Goal: Task Accomplishment & Management: Use online tool/utility

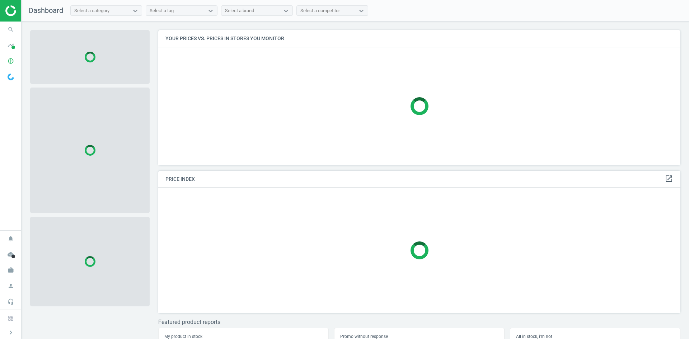
scroll to position [146, 528]
click at [8, 30] on icon "search" at bounding box center [11, 30] width 14 height 14
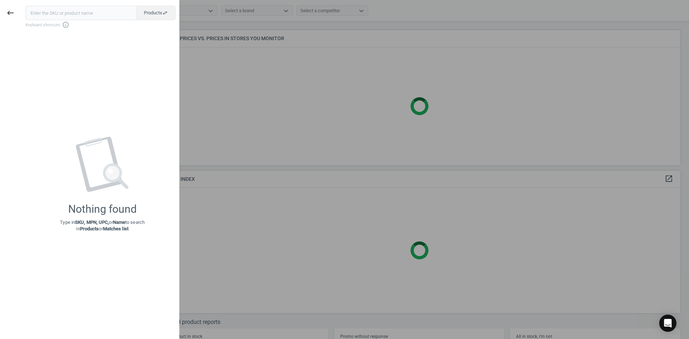
click at [54, 15] on input "text" at bounding box center [80, 13] width 111 height 14
type input "20670578"
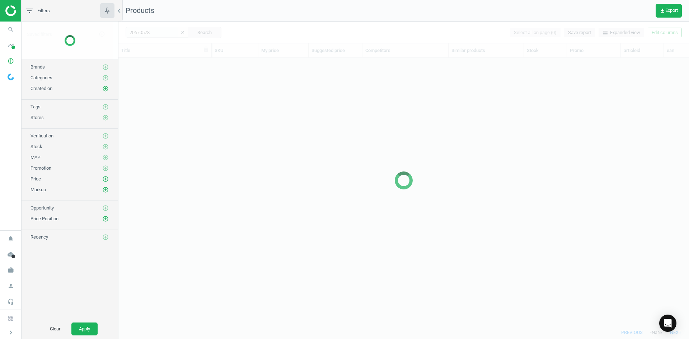
scroll to position [257, 566]
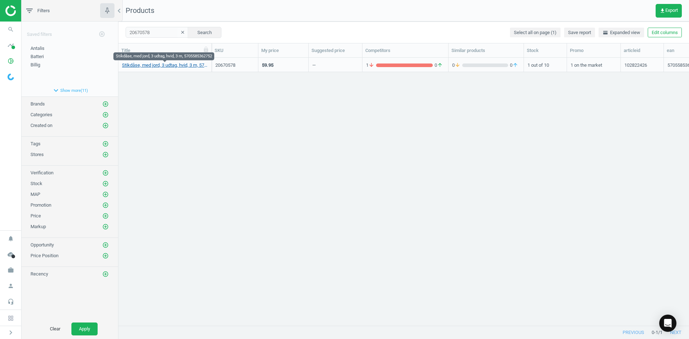
click at [195, 66] on link "Stikdåse, med jord, 3 udtag, hvid, 3 m, 5705585362752" at bounding box center [165, 65] width 86 height 6
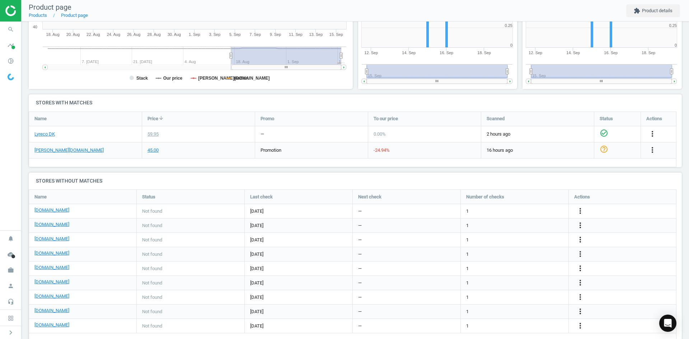
scroll to position [185, 0]
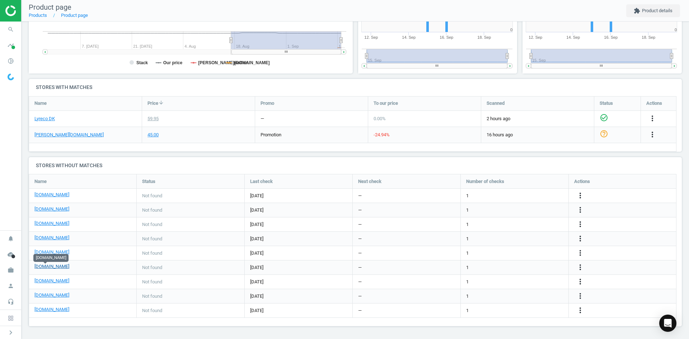
click at [45, 266] on link "[DOMAIN_NAME]" at bounding box center [51, 267] width 35 height 6
click at [63, 284] on link "[DOMAIN_NAME]" at bounding box center [51, 281] width 35 height 6
click at [52, 297] on link "[DOMAIN_NAME]" at bounding box center [51, 295] width 35 height 6
click at [49, 239] on link "[DOMAIN_NAME]" at bounding box center [51, 238] width 35 height 6
click at [11, 29] on icon "search" at bounding box center [11, 30] width 14 height 14
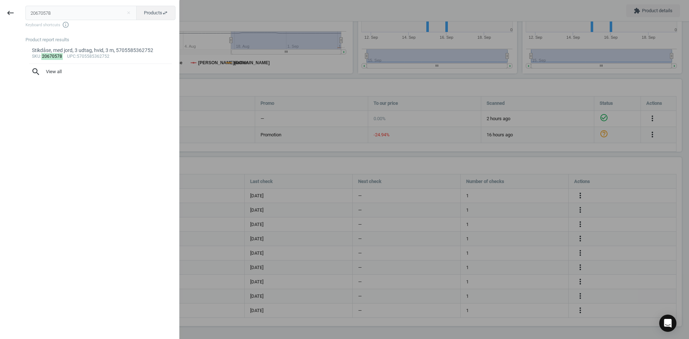
drag, startPoint x: 57, startPoint y: 16, endPoint x: 22, endPoint y: 15, distance: 35.6
click at [22, 15] on div "20670578 close Products swap_horiz Keyboard shortcuts info_outline Product repo…" at bounding box center [100, 170] width 158 height 339
type input "20670567"
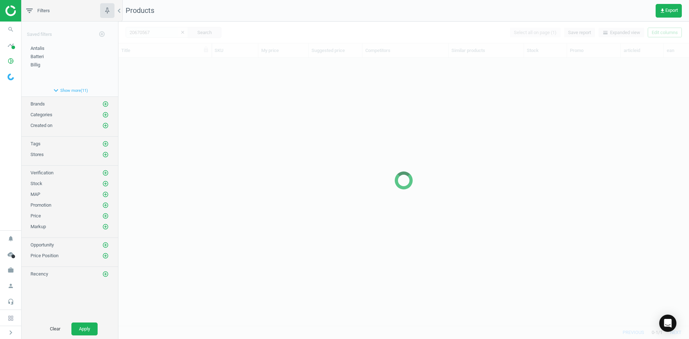
scroll to position [257, 566]
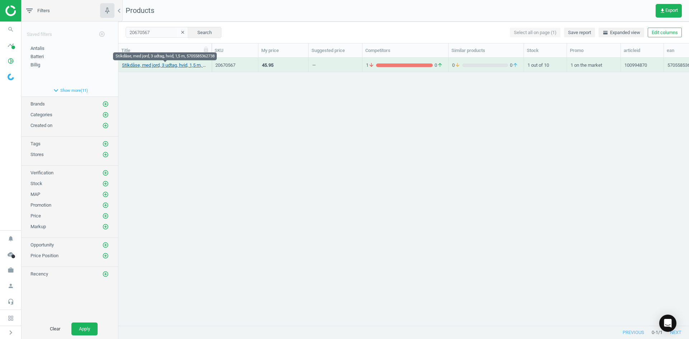
click at [166, 67] on link "Stikdåse, med jord, 3 udtag, hvid, 1,5 m, 5705585362738" at bounding box center [165, 65] width 86 height 6
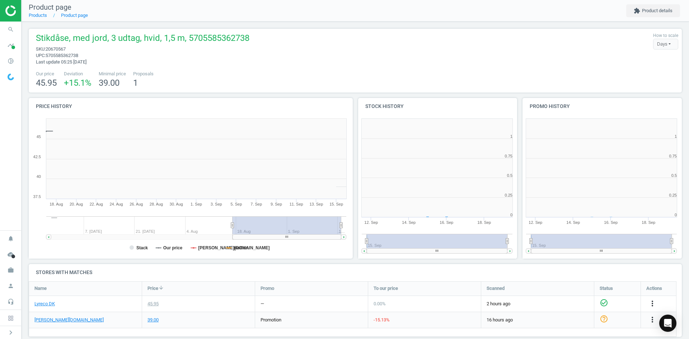
scroll to position [155, 169]
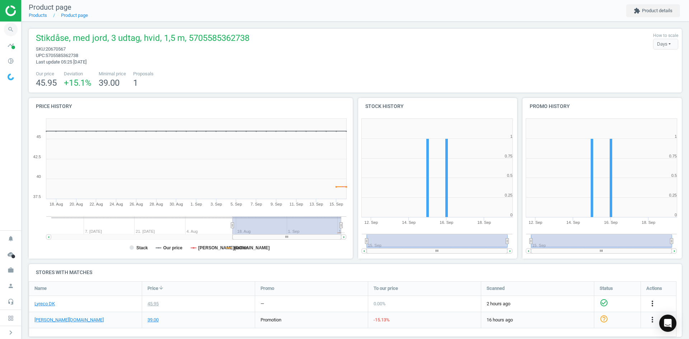
click at [12, 24] on icon "search" at bounding box center [11, 30] width 14 height 14
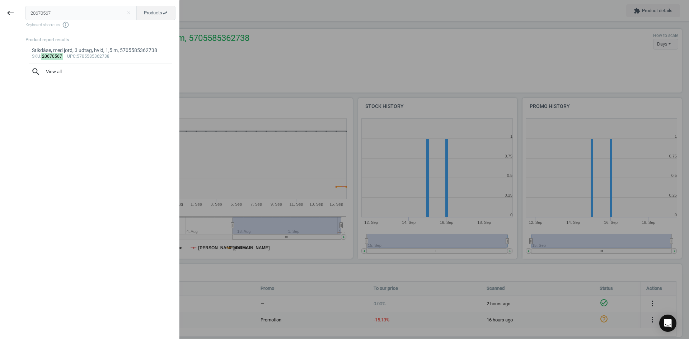
drag, startPoint x: 74, startPoint y: 12, endPoint x: -13, endPoint y: 1, distance: 87.6
click at [0, 1] on html "Group 2 Created with Sketch. ic/cloud_download/grey600 Created with Sketch. gra…" at bounding box center [344, 169] width 689 height 339
type input "20670589"
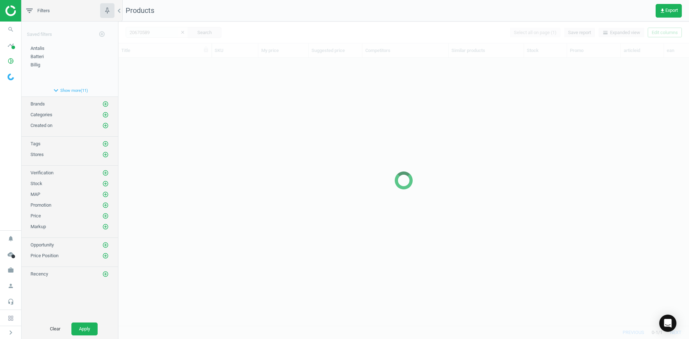
scroll to position [257, 566]
click at [166, 123] on div at bounding box center [404, 181] width 571 height 318
click at [170, 114] on div at bounding box center [404, 181] width 571 height 318
click at [170, 109] on div at bounding box center [404, 181] width 571 height 318
click at [166, 85] on div at bounding box center [404, 181] width 571 height 318
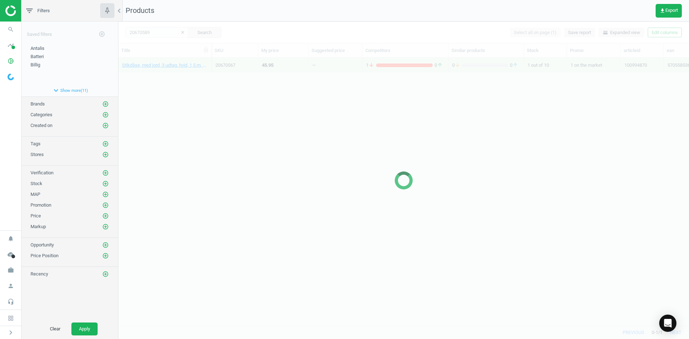
click at [162, 75] on div "Stikdåse, med jord, 3 udtag, hvid, 1,5 m, 5705585362738 20670567 45.95 — 1 arro…" at bounding box center [404, 189] width 571 height 263
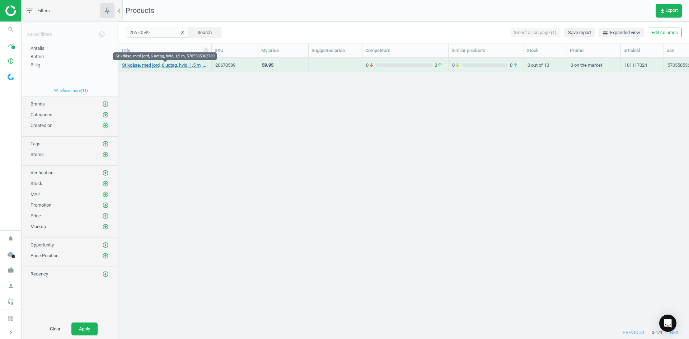
click at [162, 66] on link "Stikdåse, med jord, 6 udtag, hvid, 1,5 m, 5705585362769" at bounding box center [165, 65] width 86 height 6
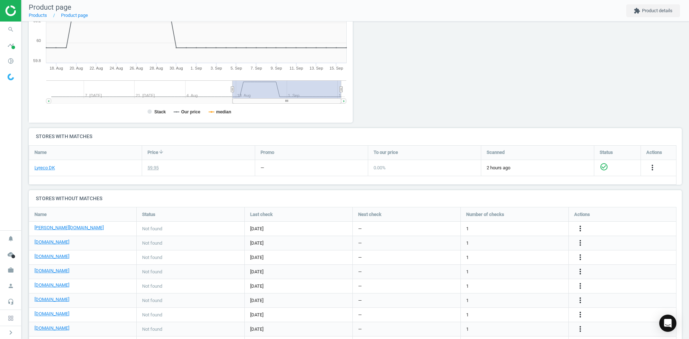
scroll to position [180, 0]
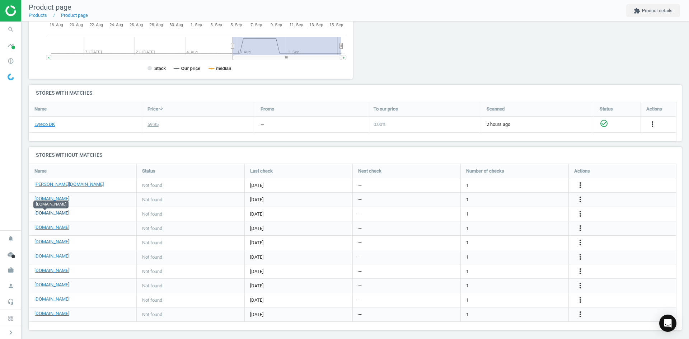
click at [48, 214] on link "[DOMAIN_NAME]" at bounding box center [51, 213] width 35 height 6
click at [10, 30] on icon "search" at bounding box center [11, 30] width 14 height 14
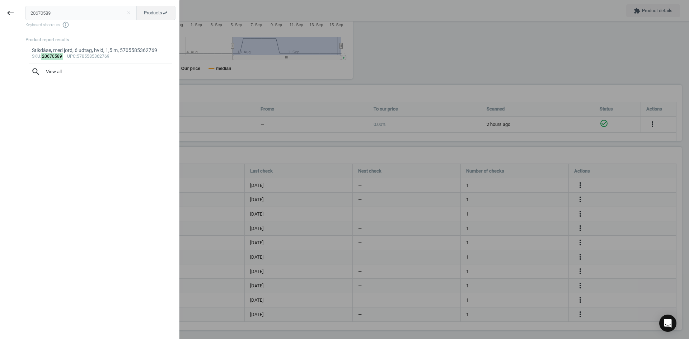
drag, startPoint x: 62, startPoint y: 14, endPoint x: -6, endPoint y: 11, distance: 68.6
click at [0, 11] on html "Group 2 Created with Sketch. ic/cloud_download/grey600 Created with Sketch. gra…" at bounding box center [344, 169] width 689 height 339
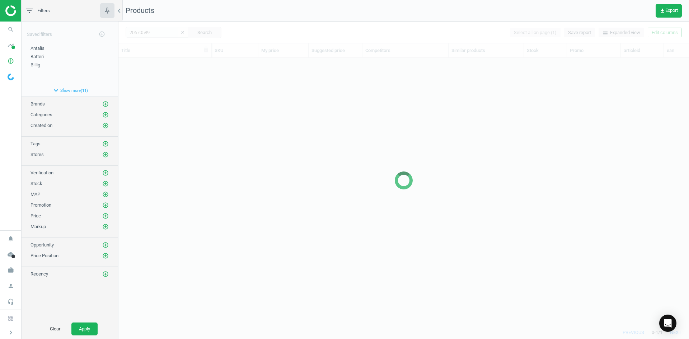
scroll to position [257, 566]
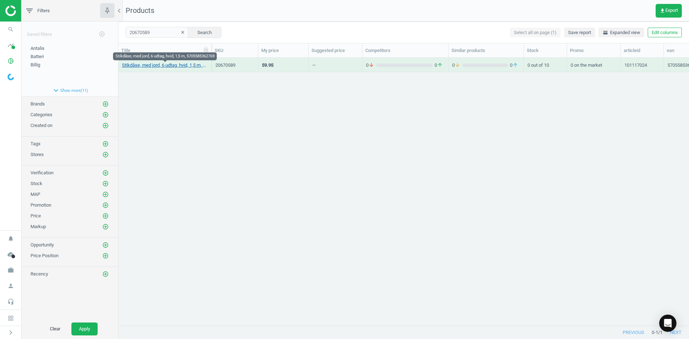
click at [176, 65] on link "Stikdåse, med jord, 6 udtag, hvid, 1,5 m, 5705585362769" at bounding box center [165, 65] width 86 height 6
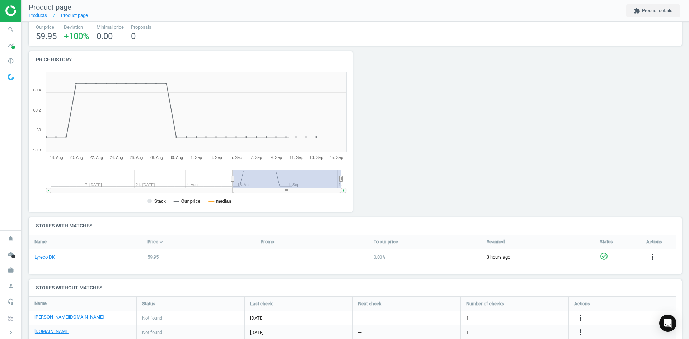
scroll to position [108, 0]
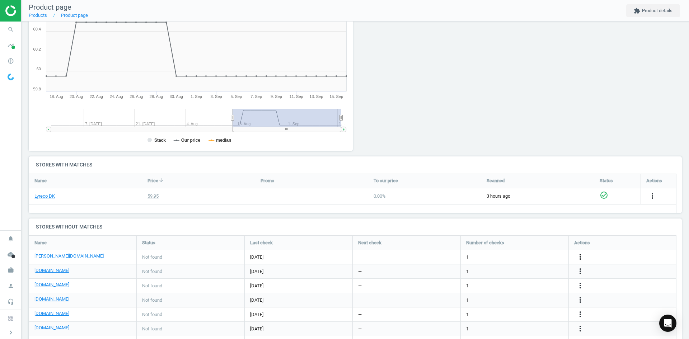
click at [579, 256] on icon "more_vert" at bounding box center [580, 257] width 9 height 9
click at [517, 259] on link "Edit URL/product option" at bounding box center [524, 257] width 98 height 11
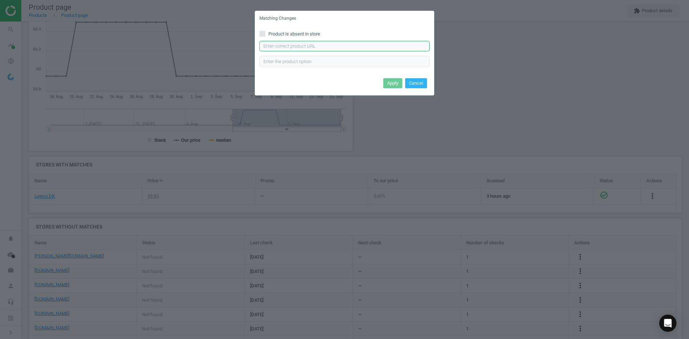
click at [326, 47] on input "text" at bounding box center [345, 46] width 170 height 11
paste input "https://www.lomax.dk/elektronik/el-artikler/stikdaaser-og-forlaengerledninger/s…"
type input "https://www.lomax.dk/elektronik/el-artikler/stikdaaser-og-forlaengerledninger/s…"
click at [391, 81] on button "Apply" at bounding box center [393, 83] width 19 height 10
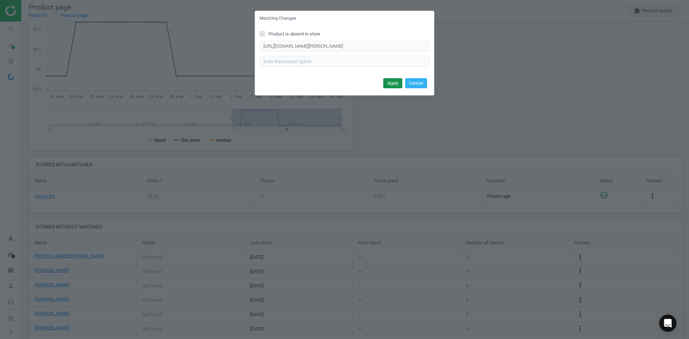
scroll to position [0, 0]
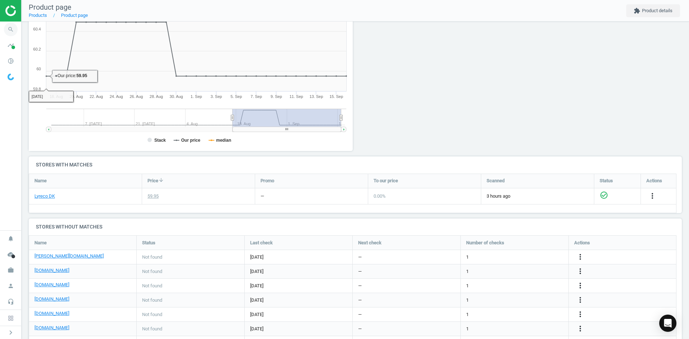
click at [14, 26] on icon "search" at bounding box center [11, 30] width 14 height 14
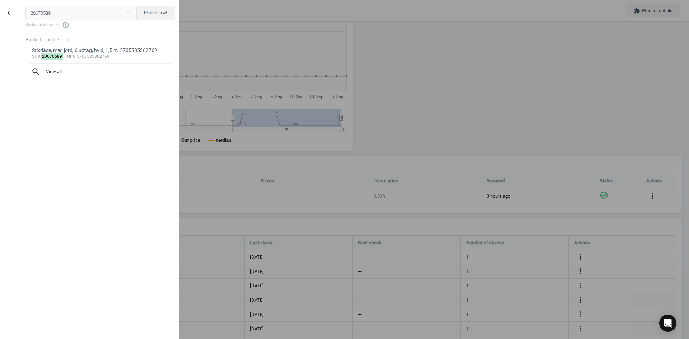
drag, startPoint x: 70, startPoint y: 14, endPoint x: 0, endPoint y: 11, distance: 69.4
click at [0, 11] on div "keyboard_backspace 20670589 close Products swap_horiz Keyboard shortcuts info_o…" at bounding box center [90, 170] width 180 height 339
type input "20670591"
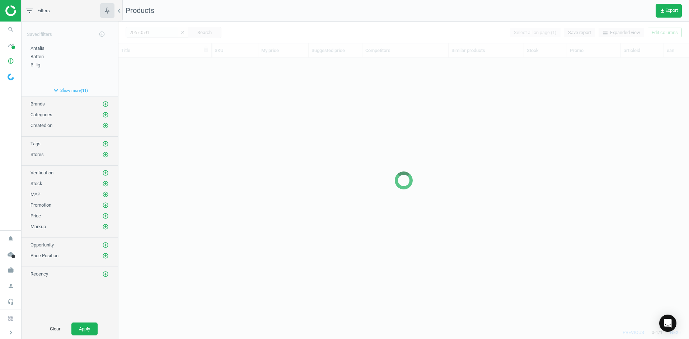
scroll to position [257, 566]
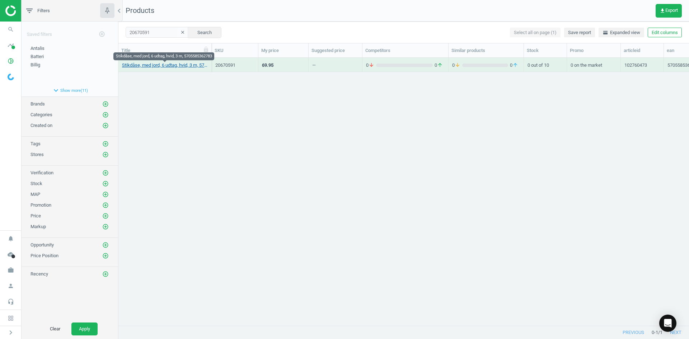
click at [175, 64] on link "Stikdåse, med jord, 6 udtag, hvid, 3 m, 5705585362783" at bounding box center [165, 65] width 86 height 6
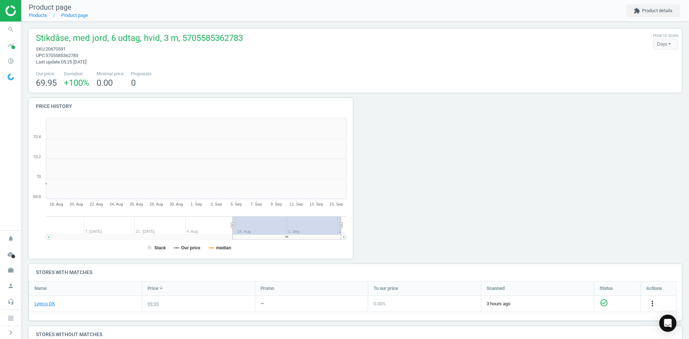
scroll to position [155, 333]
click at [6, 28] on icon "search" at bounding box center [11, 30] width 14 height 14
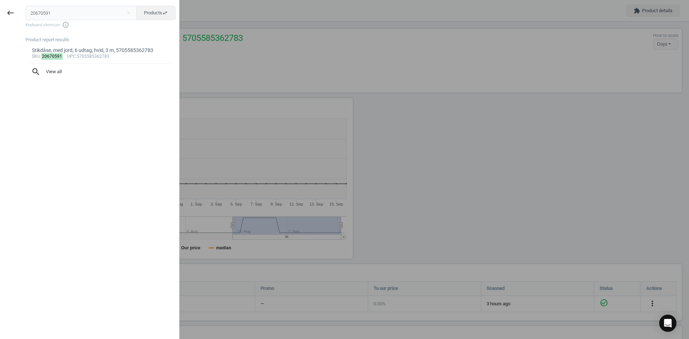
drag, startPoint x: 66, startPoint y: 10, endPoint x: -3, endPoint y: 6, distance: 68.7
click at [0, 6] on html "Group 2 Created with Sketch. ic/cloud_download/grey600 Created with Sketch. gra…" at bounding box center [344, 169] width 689 height 339
type input "20670603"
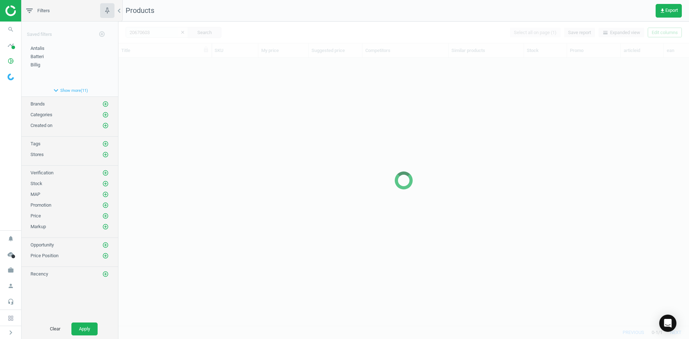
scroll to position [257, 566]
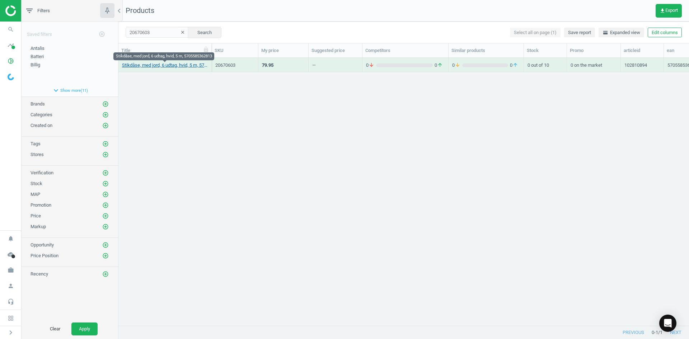
click at [182, 63] on link "Stikdåse, med jord, 6 udtag, hvid, 5 m, 5705585362813" at bounding box center [165, 65] width 86 height 6
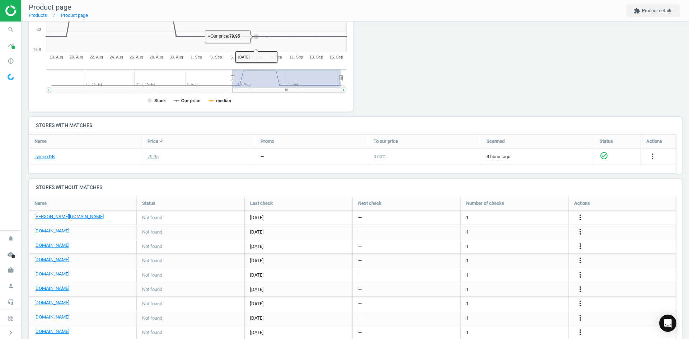
scroll to position [180, 0]
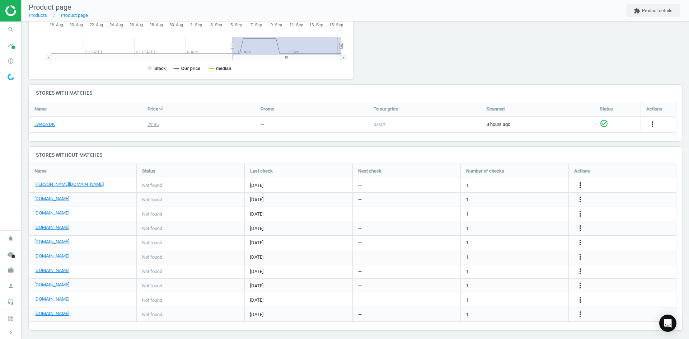
click at [583, 184] on icon "more_vert" at bounding box center [580, 185] width 9 height 9
click at [513, 184] on link "Edit URL/product option" at bounding box center [524, 185] width 98 height 11
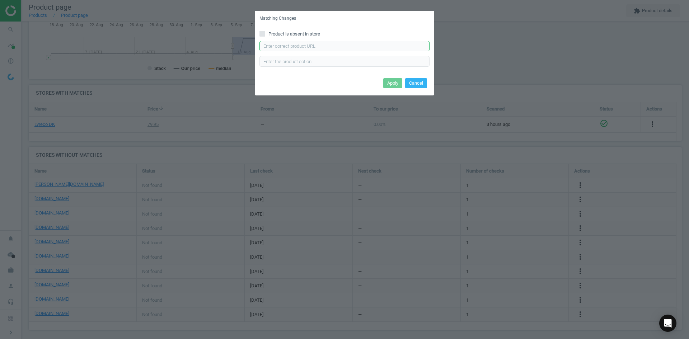
click at [329, 45] on input "text" at bounding box center [345, 46] width 170 height 11
paste input "https://www.lomax.dk/elektronik/el-artikler/stikdaaser-og-forlaengerledninger/s…"
type input "https://www.lomax.dk/elektronik/el-artikler/stikdaaser-og-forlaengerledninger/s…"
click at [395, 82] on button "Apply" at bounding box center [393, 83] width 19 height 10
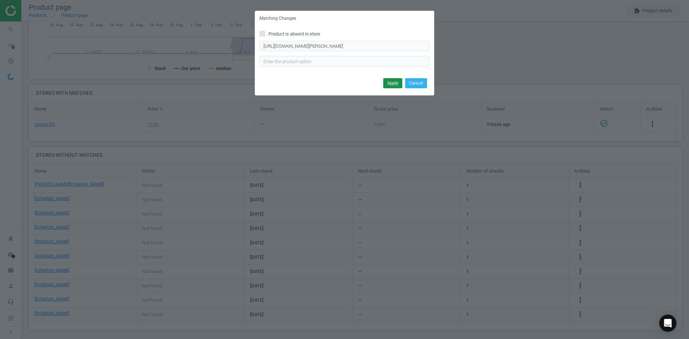
scroll to position [0, 0]
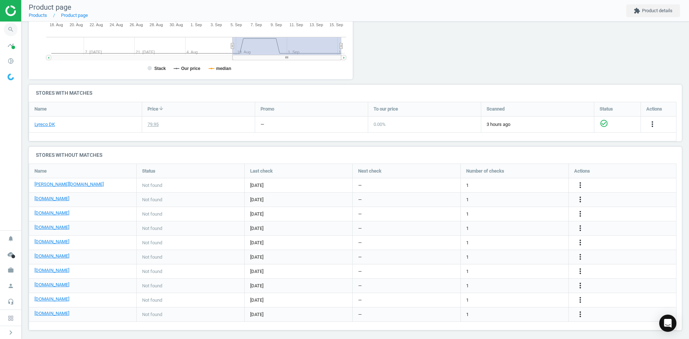
click at [10, 32] on icon "search" at bounding box center [11, 30] width 14 height 14
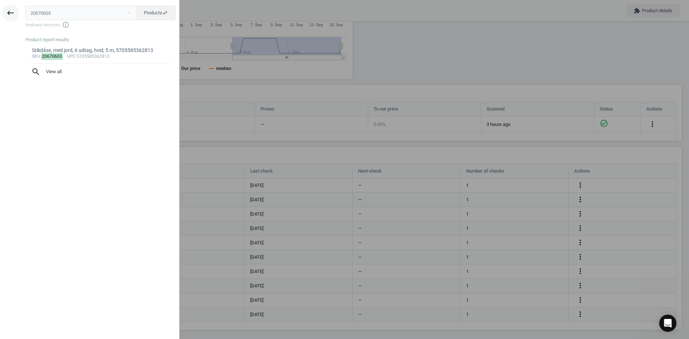
type input "21317451"
drag, startPoint x: 73, startPoint y: 19, endPoint x: 10, endPoint y: 14, distance: 63.4
click at [10, 14] on div "keyboard_backspace 21317451 close Products swap_horiz Keyboard shortcuts info_o…" at bounding box center [90, 170] width 180 height 339
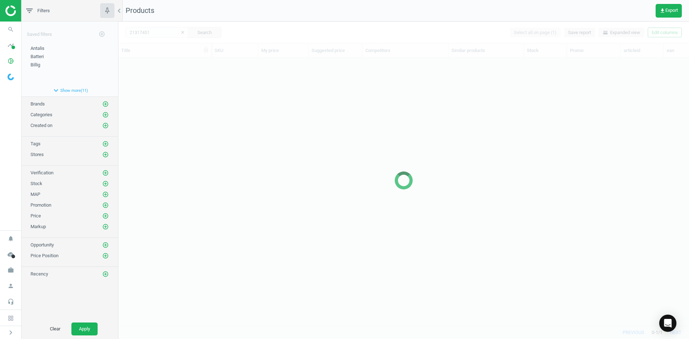
scroll to position [257, 566]
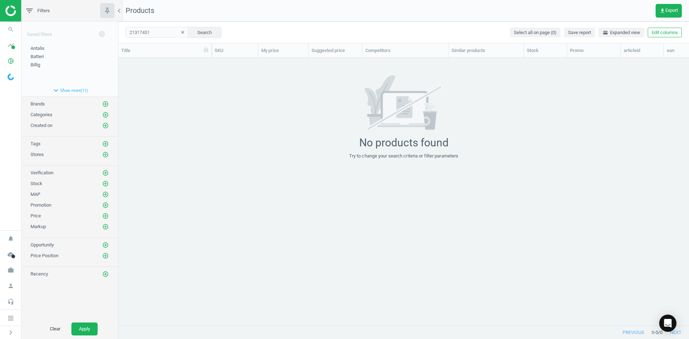
click at [177, 33] on button "clear" at bounding box center [182, 33] width 11 height 10
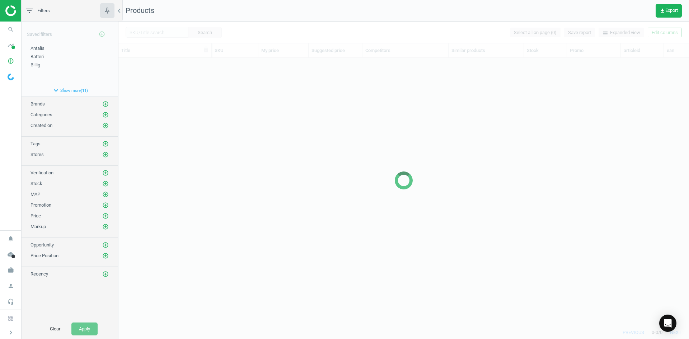
click at [161, 33] on div at bounding box center [404, 181] width 571 height 318
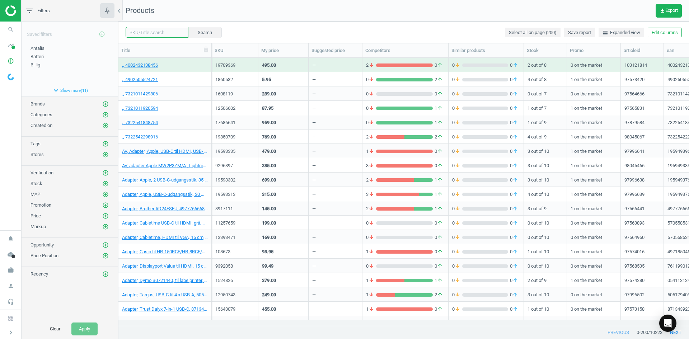
click at [166, 33] on input "text" at bounding box center [157, 32] width 63 height 11
click at [165, 33] on input "text" at bounding box center [157, 32] width 63 height 11
paste input "8196921"
type input "8196921"
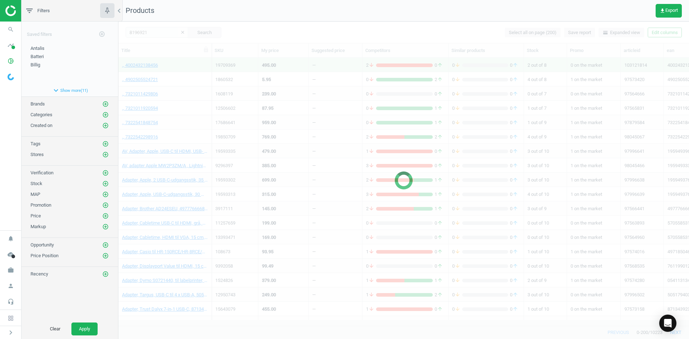
click at [165, 33] on div at bounding box center [404, 181] width 571 height 318
click at [283, 33] on div at bounding box center [404, 181] width 571 height 318
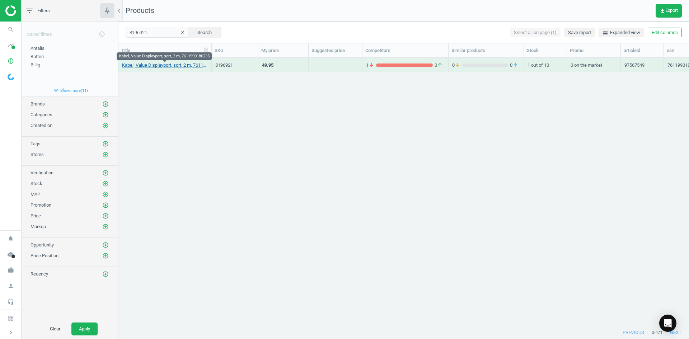
click at [173, 65] on link "Kabel, Value Displayport, sort, 2 m, 7611990186235" at bounding box center [165, 65] width 86 height 6
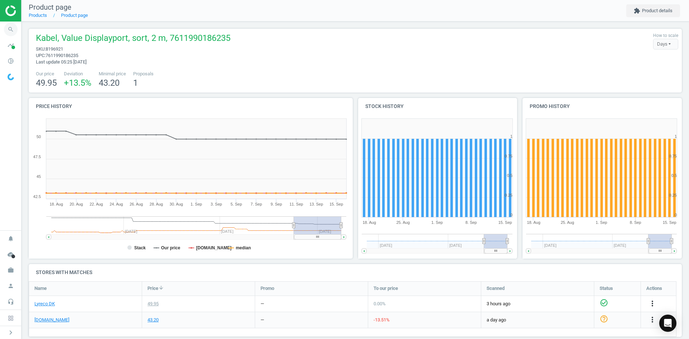
click at [18, 28] on span "search" at bounding box center [11, 30] width 22 height 16
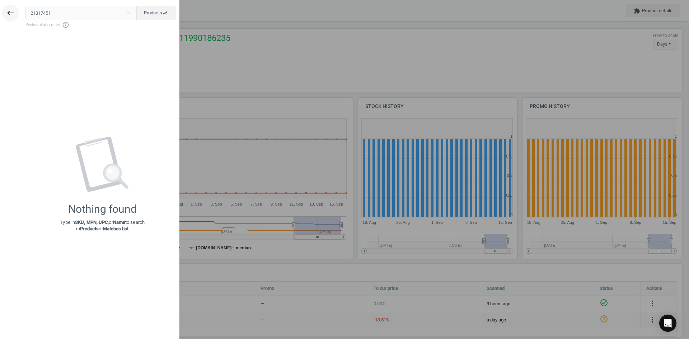
drag, startPoint x: 53, startPoint y: 12, endPoint x: 8, endPoint y: 13, distance: 45.3
click at [8, 13] on div "keyboard_backspace 21317451 close Products swap_horiz Keyboard shortcuts info_o…" at bounding box center [90, 170] width 180 height 339
type input "13335139"
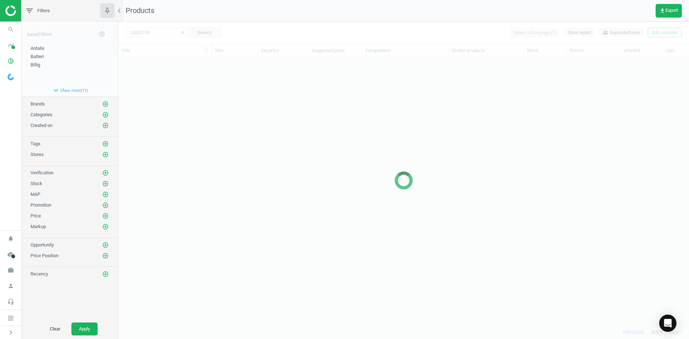
scroll to position [257, 566]
click at [248, 96] on div at bounding box center [404, 181] width 571 height 318
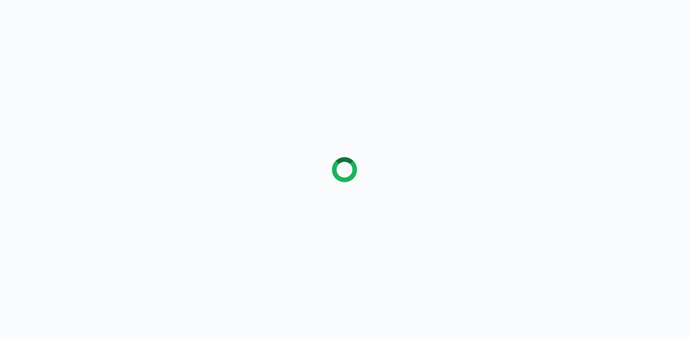
click at [36, 90] on div at bounding box center [344, 169] width 689 height 339
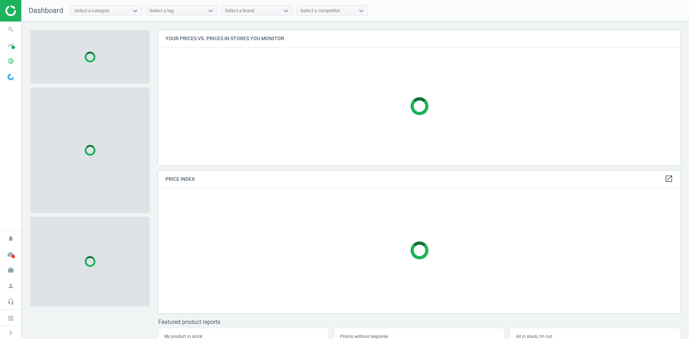
scroll to position [146, 528]
click at [12, 29] on icon "search" at bounding box center [11, 30] width 14 height 14
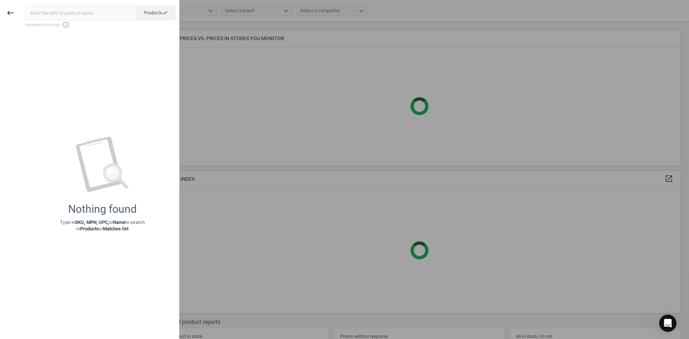
click at [50, 16] on input "text" at bounding box center [80, 13] width 111 height 14
type input "20646462"
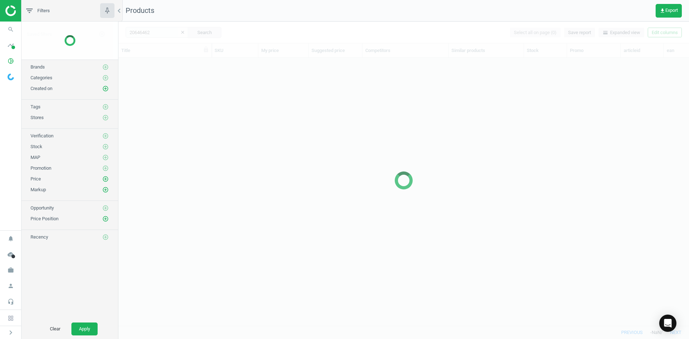
scroll to position [257, 566]
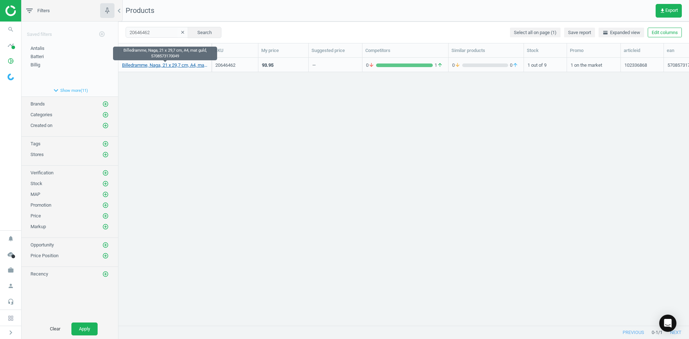
click at [165, 65] on link "Billedramme, Naga, 21 x 29,7 cm, A4, mat guld, 5708573170049" at bounding box center [165, 65] width 86 height 6
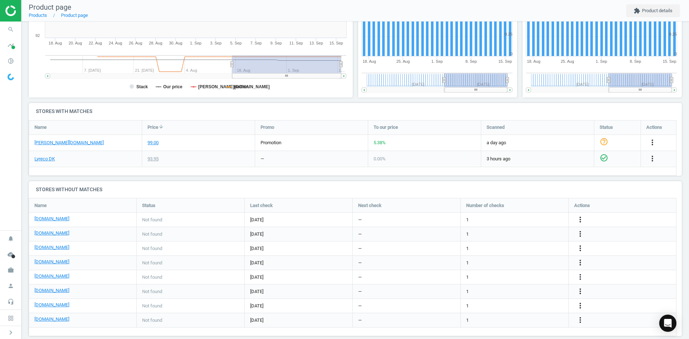
scroll to position [171, 0]
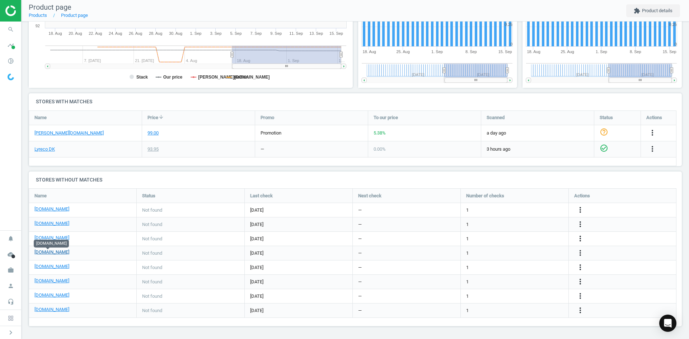
click at [52, 254] on link "[DOMAIN_NAME]" at bounding box center [51, 252] width 35 height 6
click at [577, 254] on icon "more_vert" at bounding box center [580, 253] width 9 height 9
click at [512, 250] on link "Edit URL/product option" at bounding box center [524, 253] width 98 height 11
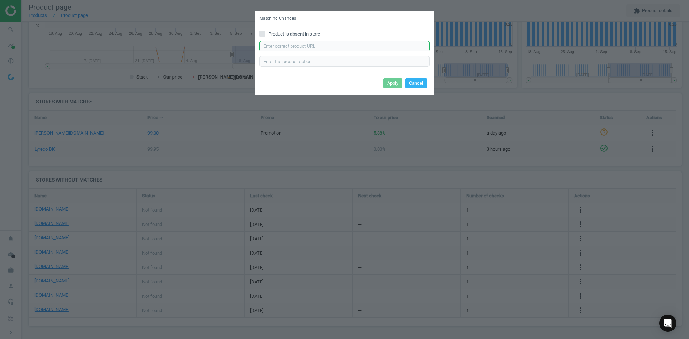
click at [312, 47] on input "text" at bounding box center [345, 46] width 170 height 11
paste input "[URL][DOMAIN_NAME]"
type input "[URL][DOMAIN_NAME]"
click at [399, 85] on button "Apply" at bounding box center [393, 83] width 19 height 10
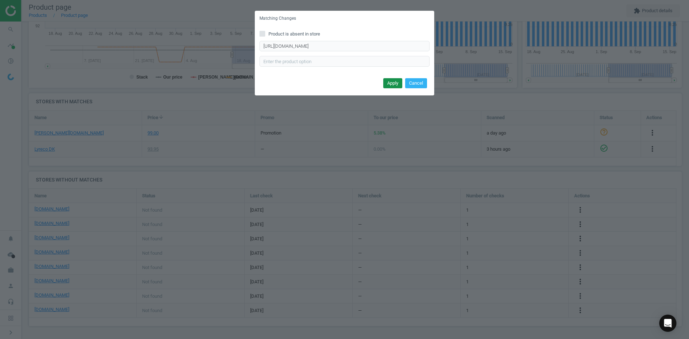
scroll to position [0, 0]
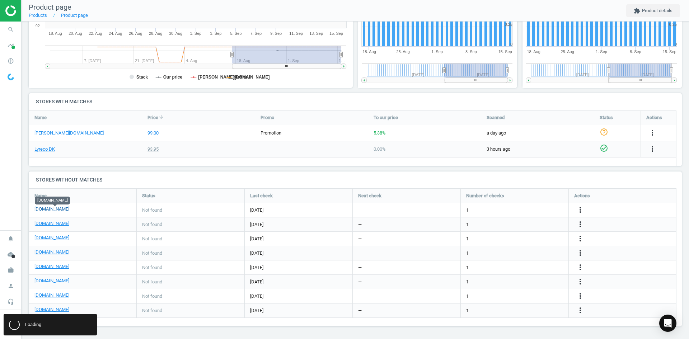
click at [69, 209] on link "[DOMAIN_NAME]" at bounding box center [51, 209] width 35 height 6
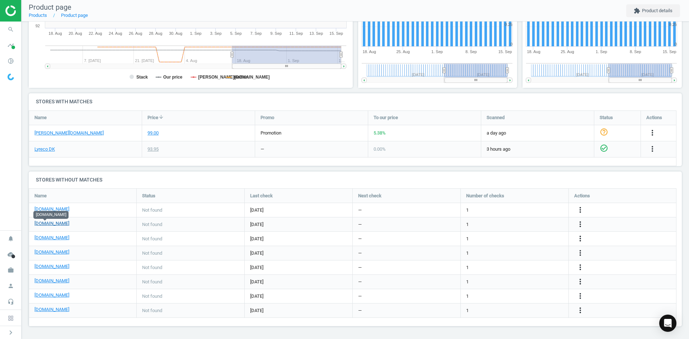
click at [51, 224] on link "[DOMAIN_NAME]" at bounding box center [51, 223] width 35 height 6
click at [60, 283] on link "[DOMAIN_NAME]" at bounding box center [51, 281] width 35 height 6
click at [47, 295] on link "[DOMAIN_NAME]" at bounding box center [51, 295] width 35 height 6
click at [10, 29] on icon "search" at bounding box center [11, 30] width 14 height 14
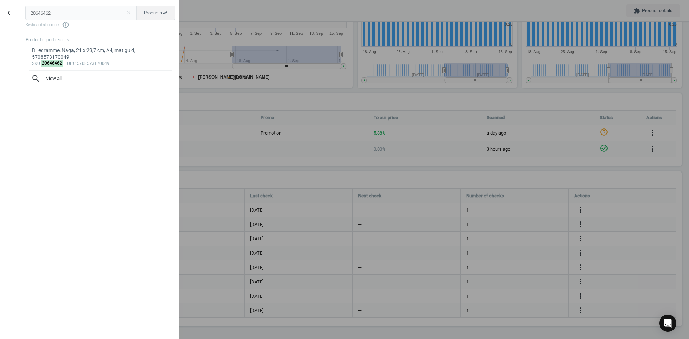
drag, startPoint x: 77, startPoint y: 11, endPoint x: -20, endPoint y: 10, distance: 97.0
click at [0, 10] on html "Group 2 Created with Sketch. ic/cloud_download/grey600 Created with Sketch. gra…" at bounding box center [344, 169] width 689 height 339
type input "20646473"
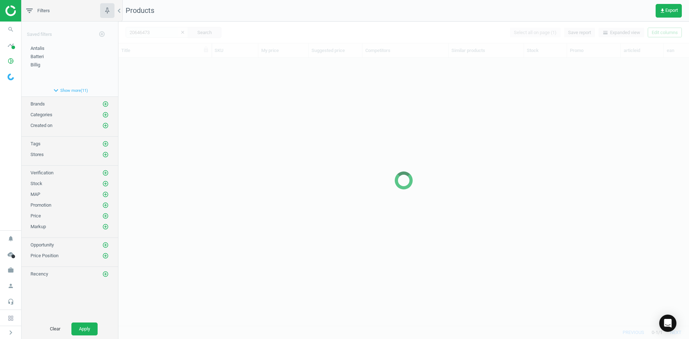
scroll to position [257, 566]
click at [151, 128] on div at bounding box center [404, 181] width 571 height 318
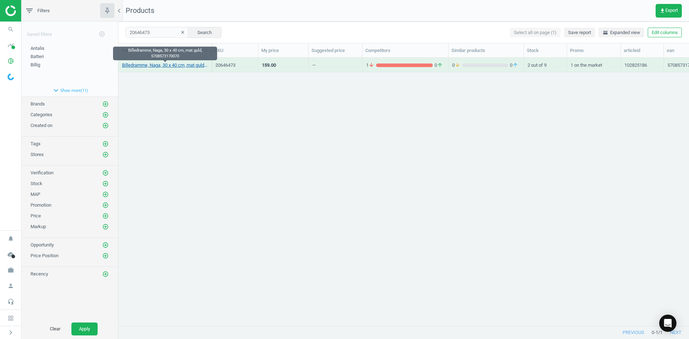
click at [175, 64] on link "Billedramme, Naga, 30 x 40 cm, mat guld, 5708573170070" at bounding box center [165, 65] width 86 height 6
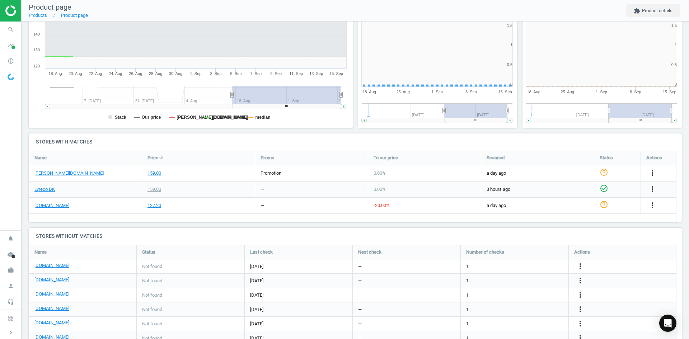
scroll to position [155, 169]
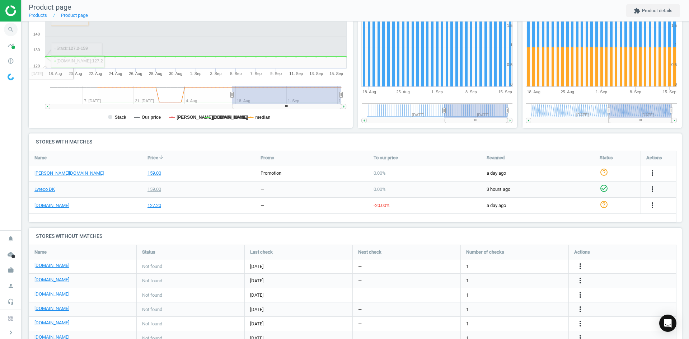
click at [15, 28] on icon "search" at bounding box center [11, 30] width 14 height 14
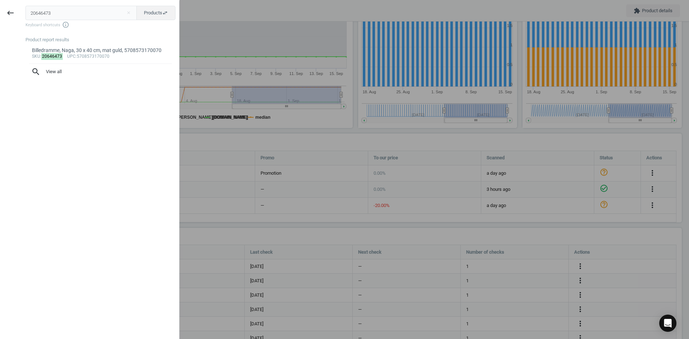
drag, startPoint x: 85, startPoint y: 13, endPoint x: -18, endPoint y: 8, distance: 103.9
click at [0, 8] on html "Group 2 Created with Sketch. ic/cloud_download/grey600 Created with Sketch. gra…" at bounding box center [344, 169] width 689 height 339
type input "20646484"
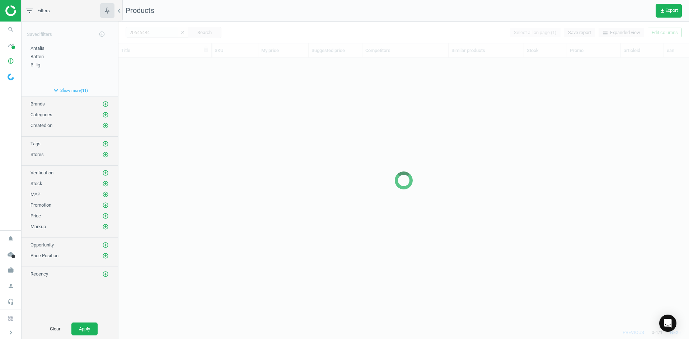
scroll to position [257, 566]
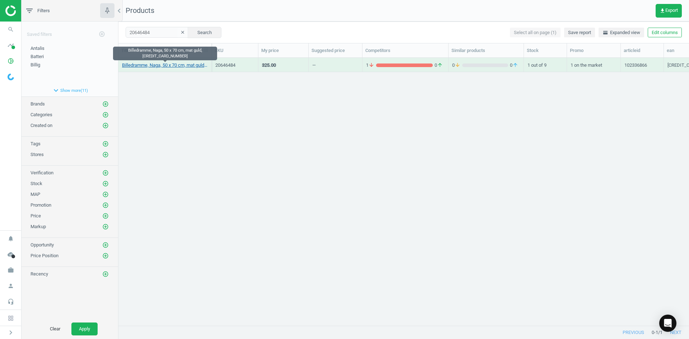
click at [164, 67] on link "Billedramme, Naga, 50 x 70 cm, mat guld, [CREDIT_CARD_NUMBER]" at bounding box center [165, 65] width 86 height 6
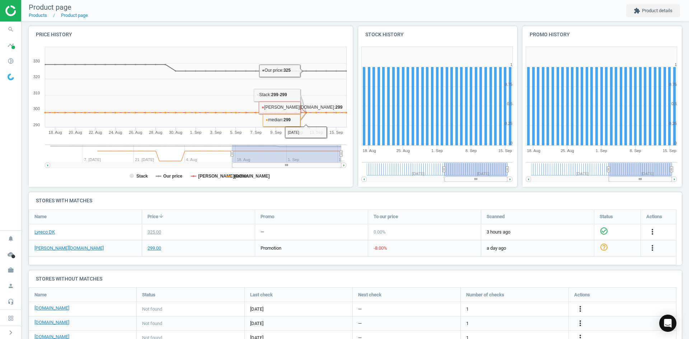
scroll to position [144, 0]
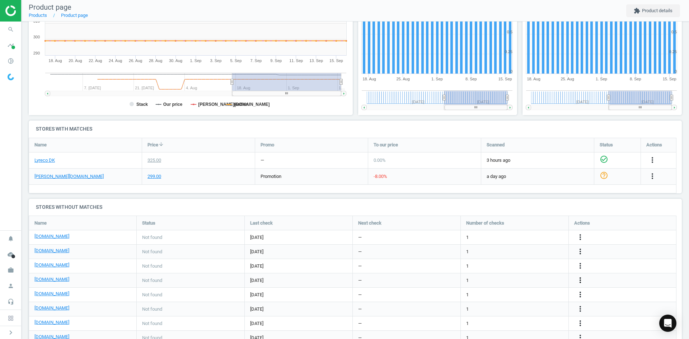
click at [582, 282] on icon "more_vert" at bounding box center [580, 280] width 9 height 9
click at [511, 281] on link "Edit URL/product option" at bounding box center [524, 280] width 98 height 11
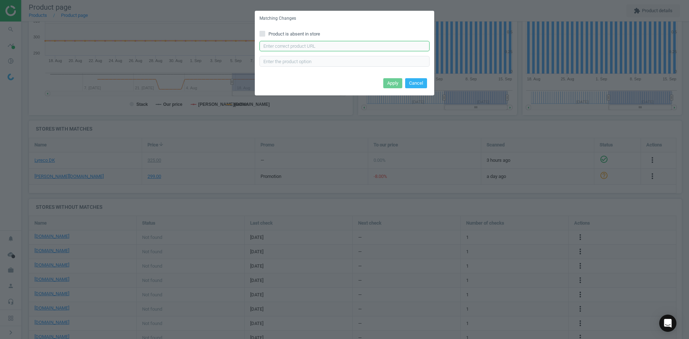
click at [275, 45] on input "text" at bounding box center [345, 46] width 170 height 11
paste input "[URL][DOMAIN_NAME]"
type input "[URL][DOMAIN_NAME]"
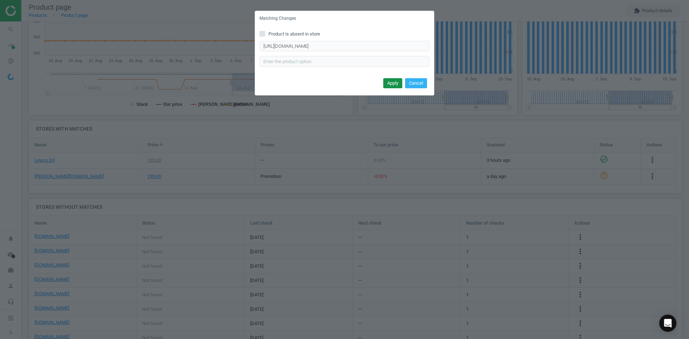
click at [396, 86] on button "Apply" at bounding box center [393, 83] width 19 height 10
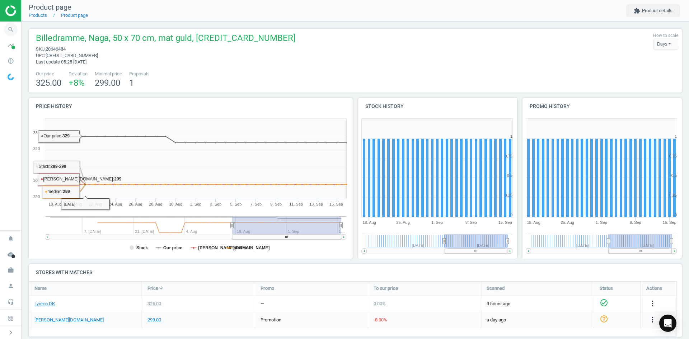
click at [15, 29] on icon "search" at bounding box center [11, 30] width 14 height 14
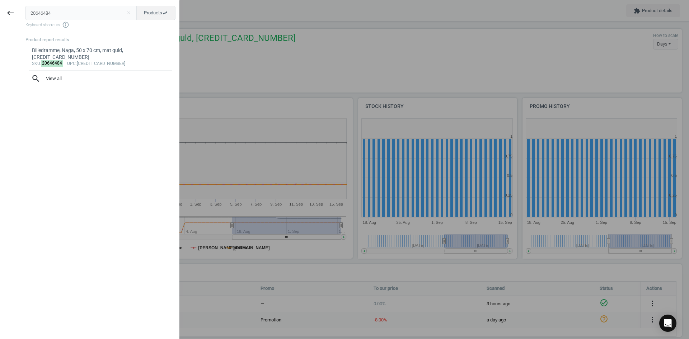
drag, startPoint x: 56, startPoint y: 15, endPoint x: -8, endPoint y: 10, distance: 64.5
click at [0, 10] on html "Group 2 Created with Sketch. ic/cloud_download/grey600 Created with Sketch. gra…" at bounding box center [344, 169] width 689 height 339
type input "20648982"
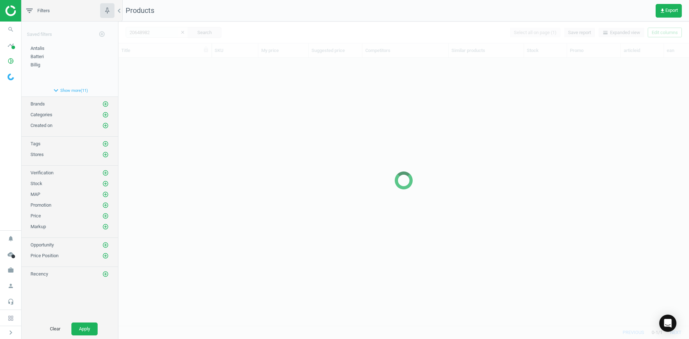
scroll to position [257, 566]
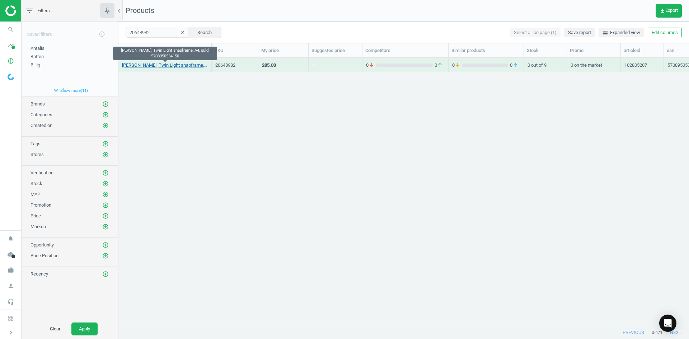
click at [155, 65] on link "[PERSON_NAME], Twin Light snapframe, A4, guld, 5708950534150" at bounding box center [165, 65] width 86 height 6
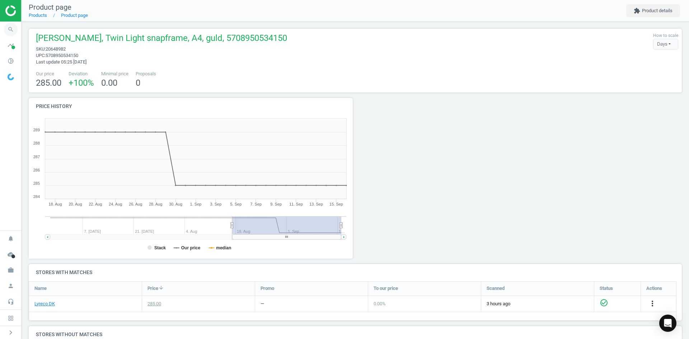
click at [5, 33] on icon "search" at bounding box center [11, 30] width 14 height 14
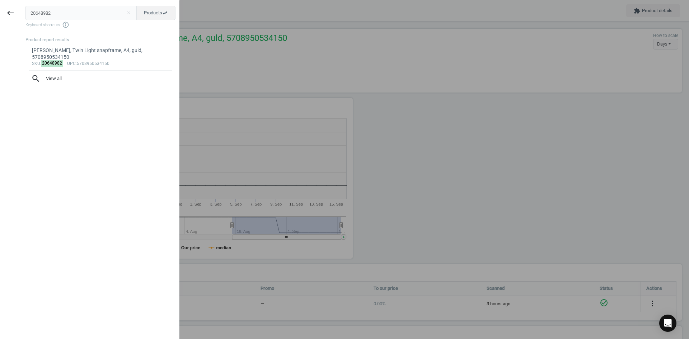
drag, startPoint x: 63, startPoint y: 13, endPoint x: 23, endPoint y: 10, distance: 39.6
click at [24, 10] on div "20648982 close Products swap_horiz Keyboard shortcuts info_outline Product repo…" at bounding box center [100, 170] width 158 height 339
type input "20646507"
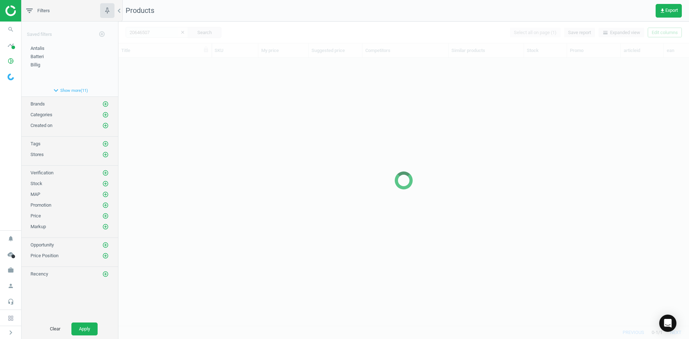
scroll to position [257, 566]
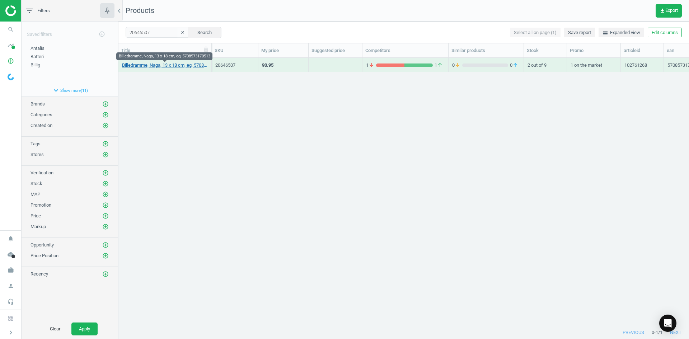
click at [184, 66] on link "Billedramme, Naga, 13 x 18 cm, eg, 5708573170513" at bounding box center [165, 65] width 86 height 6
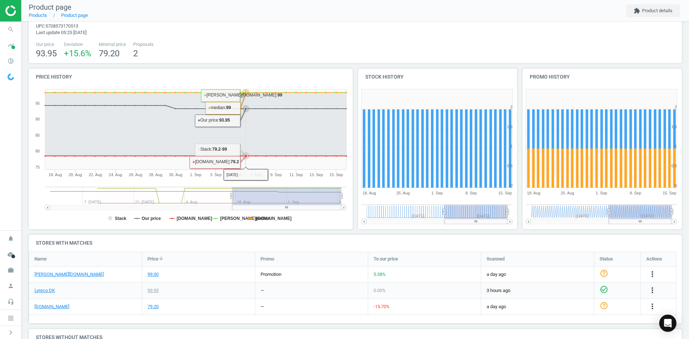
scroll to position [72, 0]
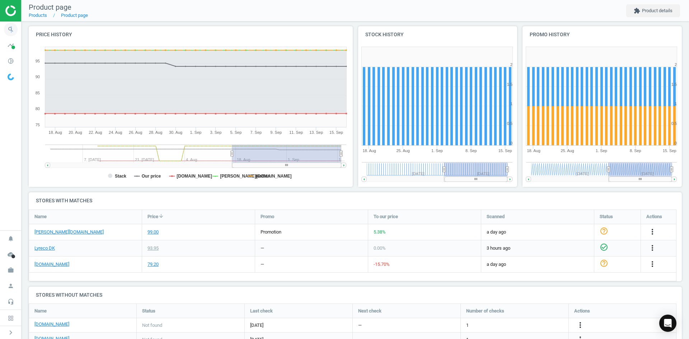
click at [11, 30] on icon "search" at bounding box center [11, 30] width 14 height 14
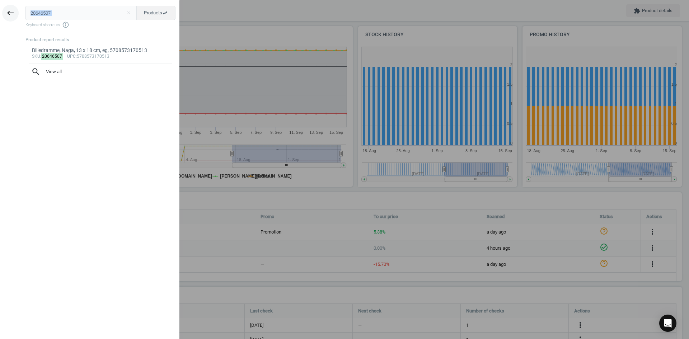
drag, startPoint x: 94, startPoint y: 4, endPoint x: 10, endPoint y: 9, distance: 84.2
click at [10, 9] on div "keyboard_backspace 20646507 close Products swap_horiz Keyboard shortcuts info_o…" at bounding box center [90, 170] width 180 height 339
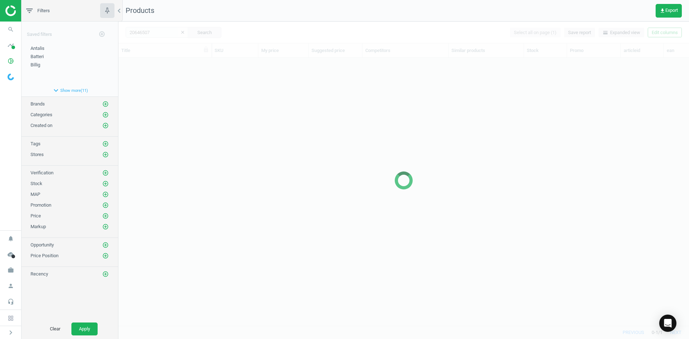
scroll to position [257, 566]
click at [160, 172] on div at bounding box center [404, 181] width 571 height 318
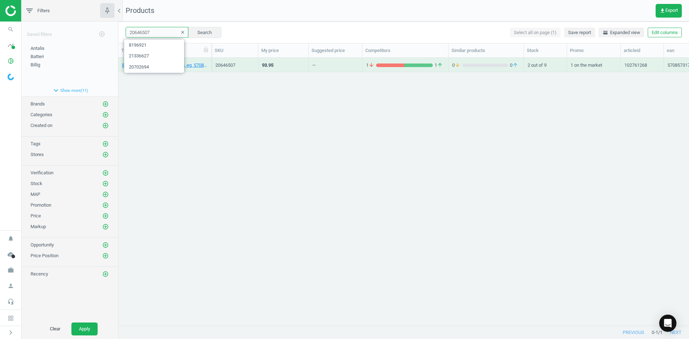
drag, startPoint x: 161, startPoint y: 33, endPoint x: 120, endPoint y: 32, distance: 40.9
click at [122, 32] on div "20646507 clear Search Select all on page (1) Save report horizontal_split Expan…" at bounding box center [404, 33] width 571 height 22
paste input "338052"
type input "338052"
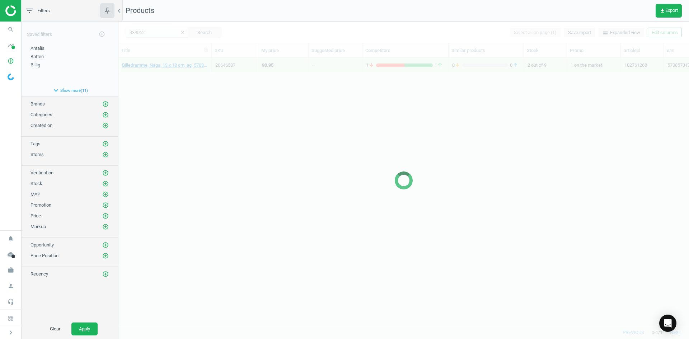
click at [179, 92] on div at bounding box center [404, 181] width 571 height 318
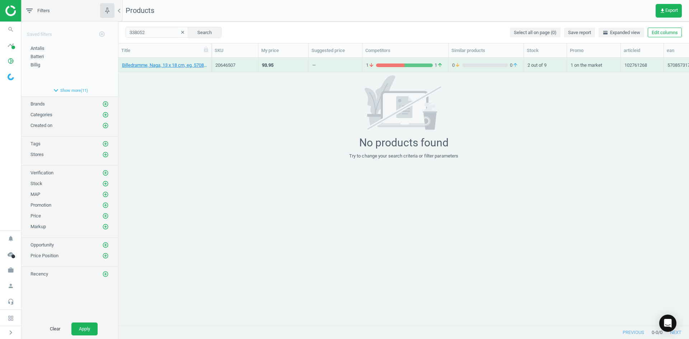
click at [176, 88] on div "No products found Try to change your search criteria or filter parameters" at bounding box center [404, 117] width 571 height 84
